Goal: Information Seeking & Learning: Learn about a topic

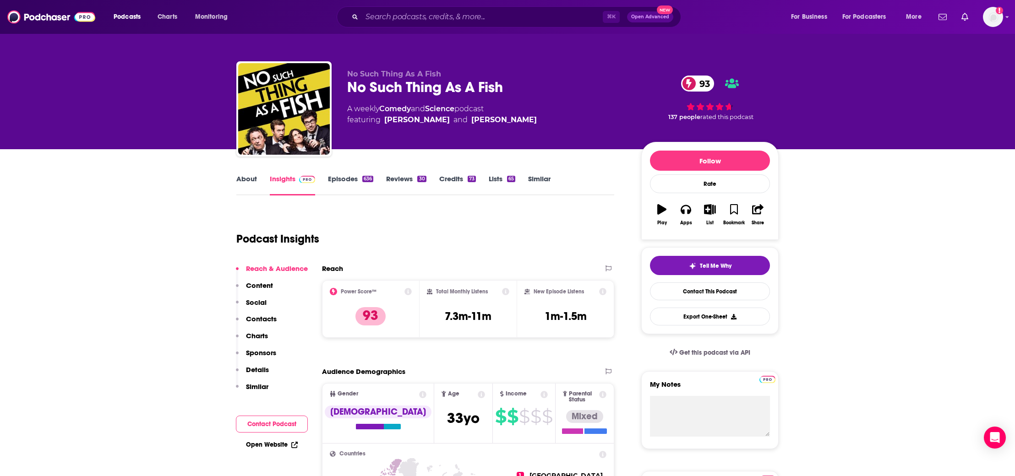
click at [251, 182] on link "About" at bounding box center [246, 184] width 21 height 21
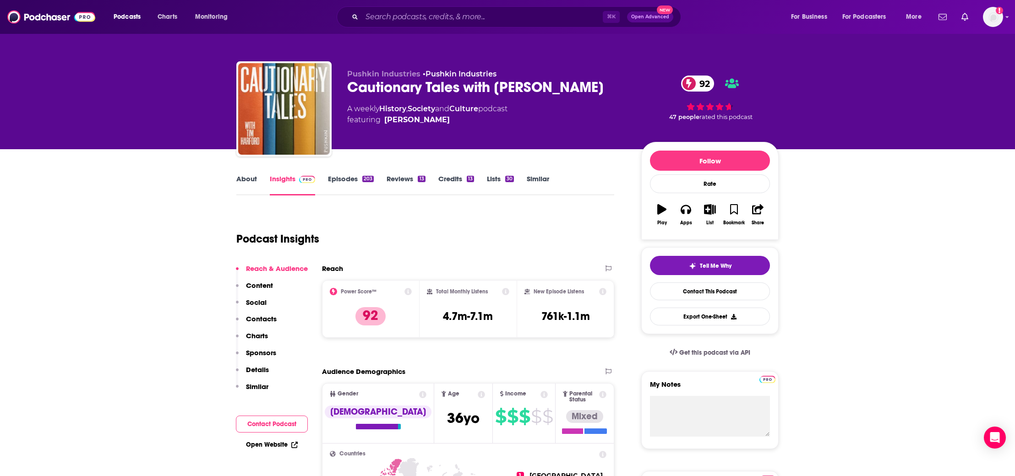
click at [251, 181] on link "About" at bounding box center [246, 184] width 21 height 21
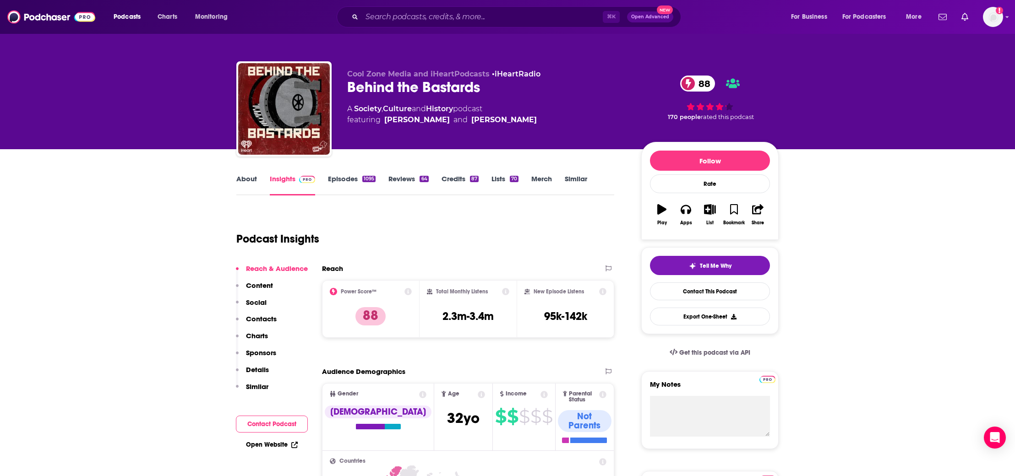
click at [246, 181] on link "About" at bounding box center [246, 184] width 21 height 21
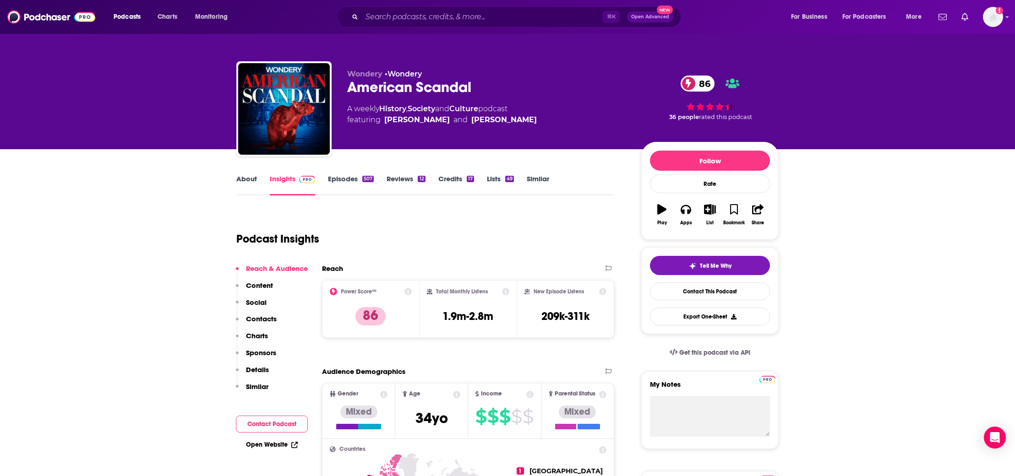
click at [247, 180] on link "About" at bounding box center [246, 184] width 21 height 21
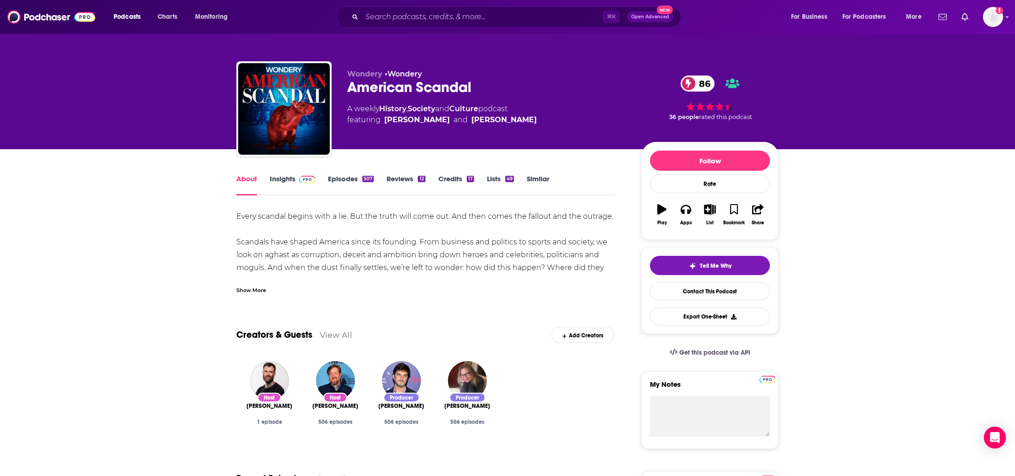
click at [246, 293] on div "Show More" at bounding box center [251, 289] width 30 height 9
